Goal: Transaction & Acquisition: Purchase product/service

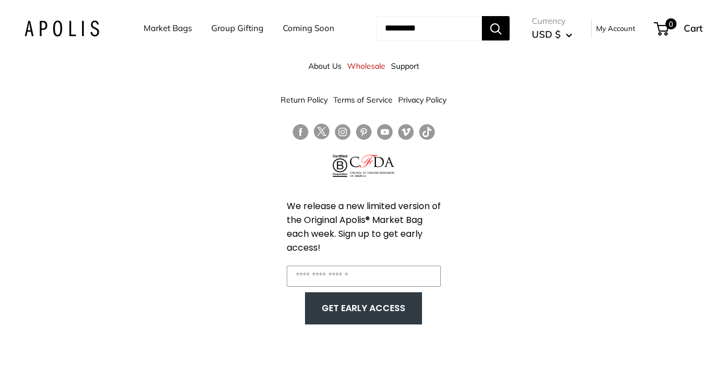
click at [283, 36] on link "Coming Soon" at bounding box center [309, 29] width 52 height 16
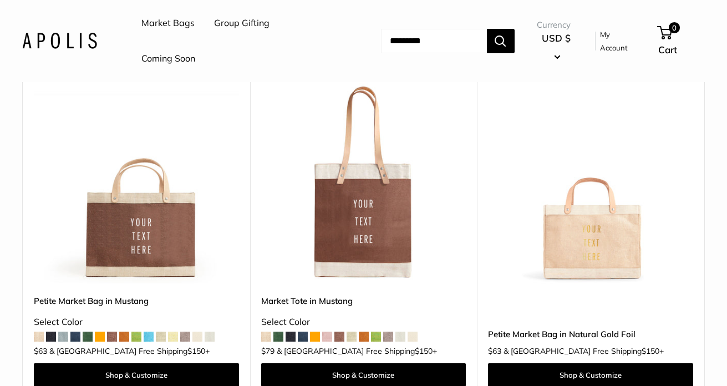
scroll to position [3609, 0]
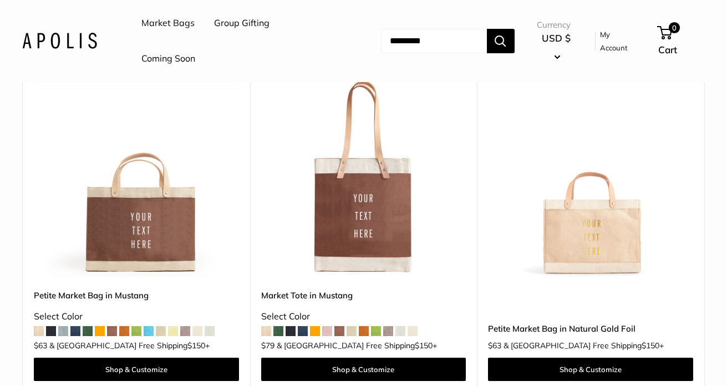
click at [0, 0] on img at bounding box center [0, 0] width 0 height 0
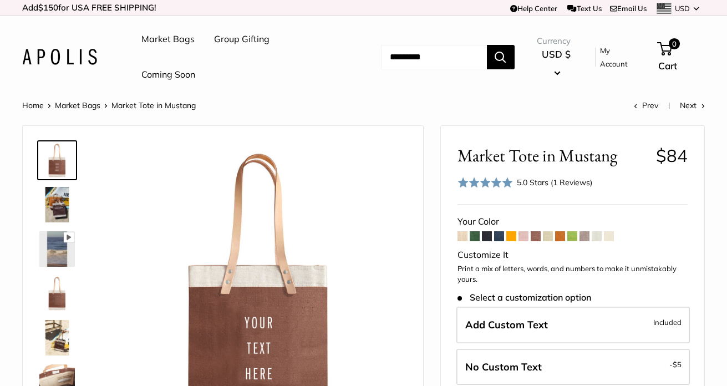
click at [582, 235] on span at bounding box center [585, 236] width 10 height 10
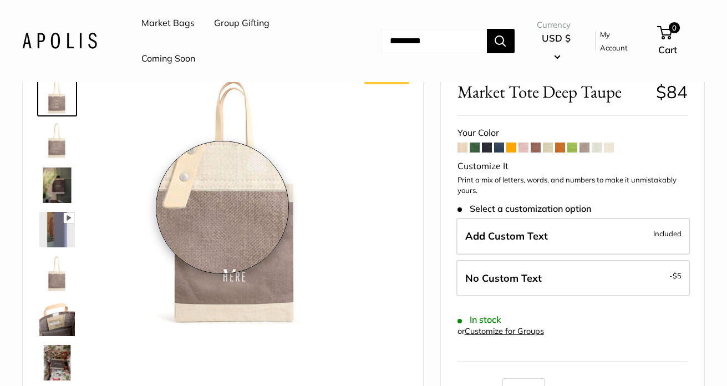
scroll to position [65, 0]
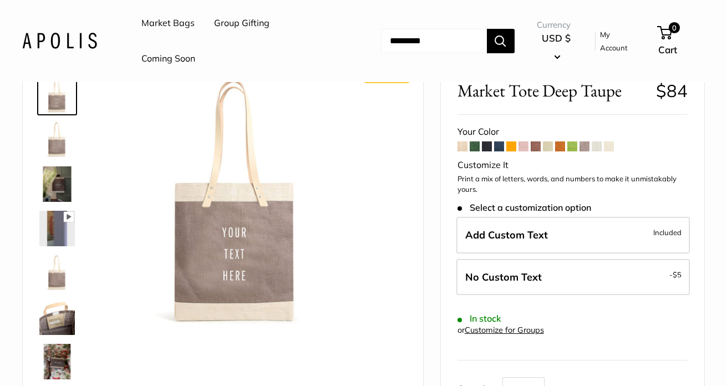
click at [62, 143] on img at bounding box center [56, 139] width 35 height 35
click at [59, 183] on img at bounding box center [56, 183] width 35 height 35
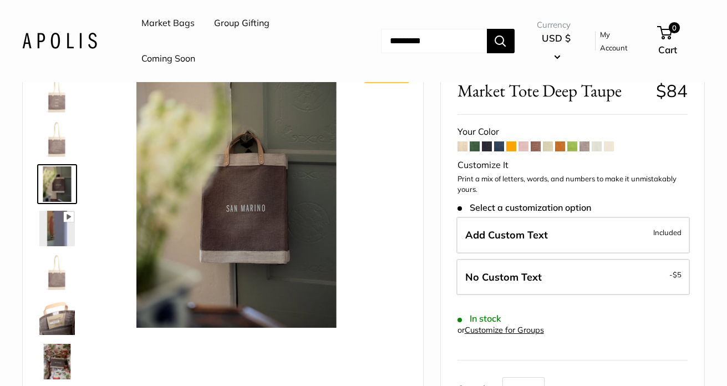
click at [65, 235] on img at bounding box center [56, 228] width 35 height 35
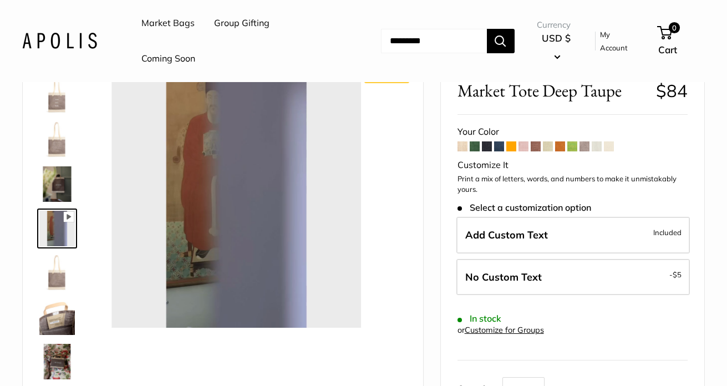
click at [67, 280] on img at bounding box center [56, 272] width 35 height 35
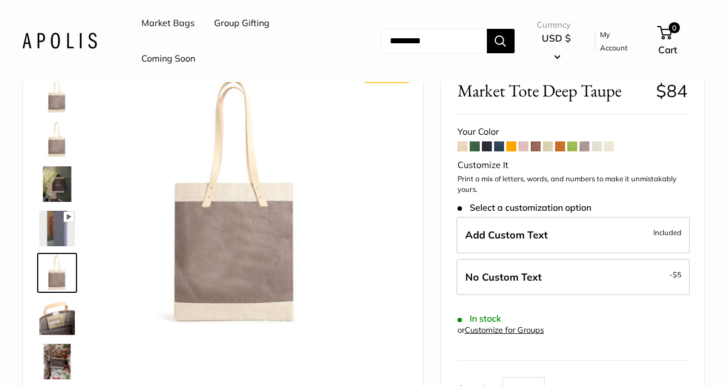
type input "*****"
click at [66, 328] on img at bounding box center [56, 317] width 35 height 35
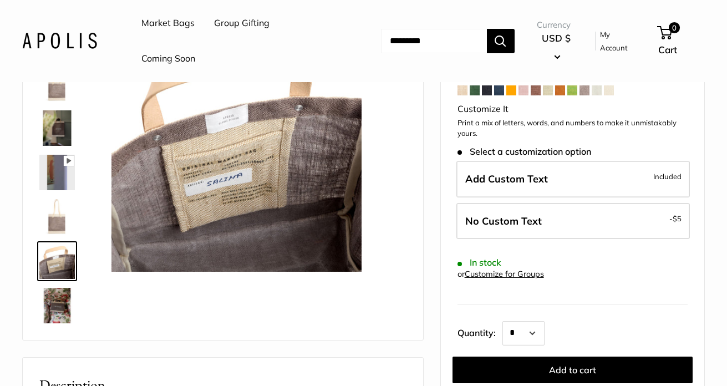
scroll to position [121, 0]
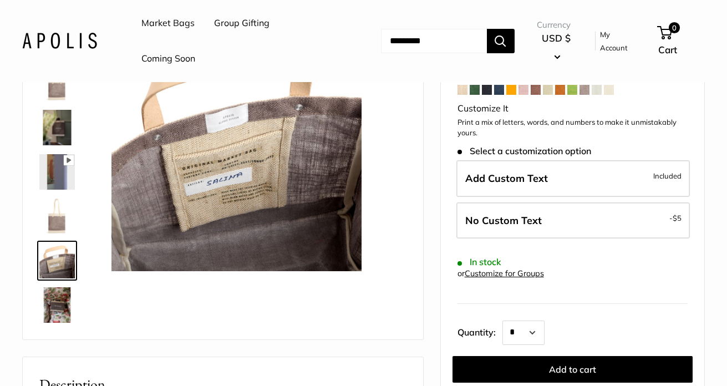
click at [64, 306] on img at bounding box center [56, 304] width 35 height 35
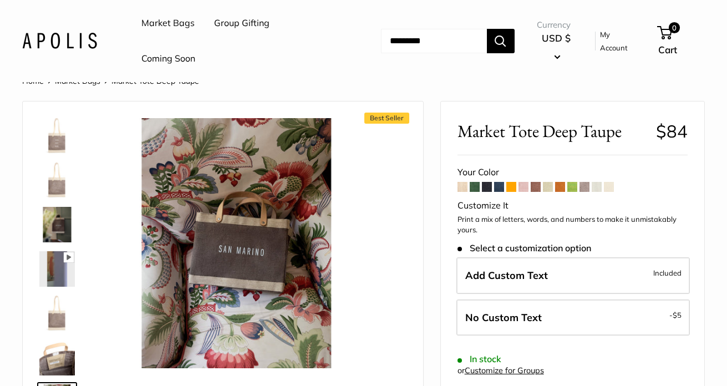
scroll to position [24, 0]
click at [62, 140] on img at bounding box center [56, 135] width 35 height 35
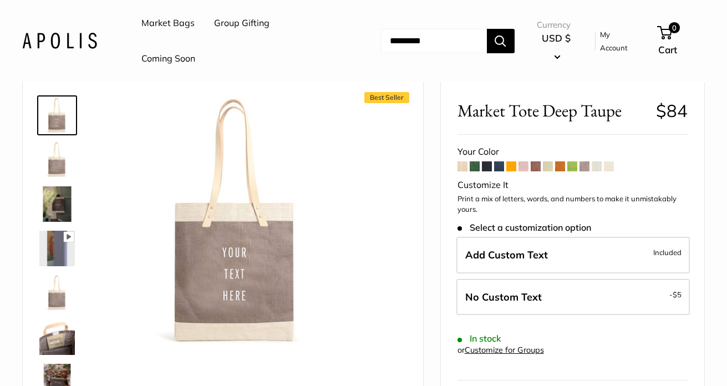
scroll to position [60, 0]
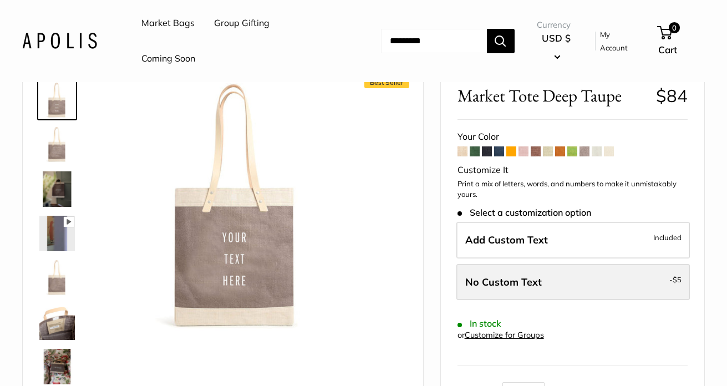
click at [512, 287] on label "No Custom Text - $5" at bounding box center [573, 282] width 234 height 37
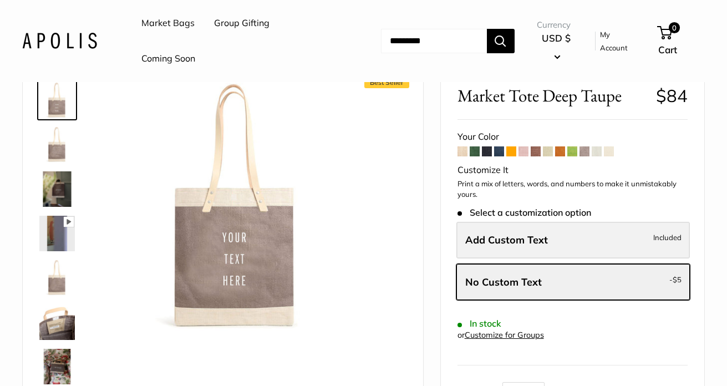
click at [530, 240] on span "Add Custom Text" at bounding box center [506, 240] width 83 height 13
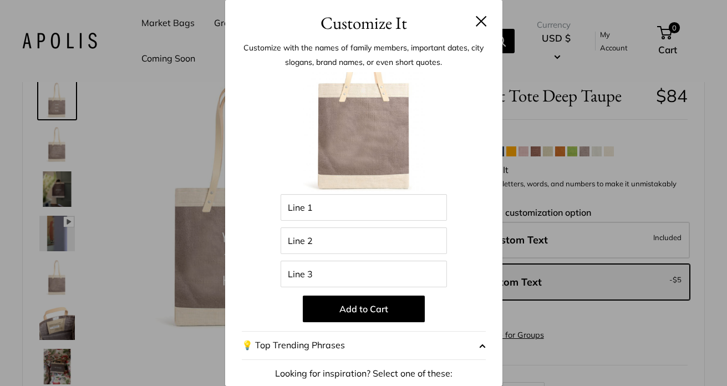
click at [479, 19] on button at bounding box center [481, 21] width 11 height 11
